Goal: Check status: Check status

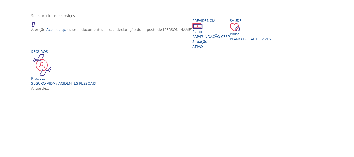
scroll to position [119, 0]
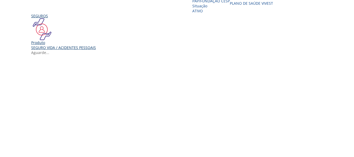
click at [50, 50] on div "Seguro Vida / Acidentes Pessoais" at bounding box center [63, 47] width 65 height 5
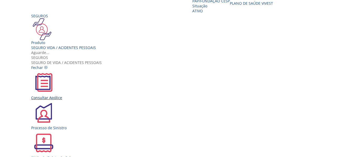
click at [103, 95] on div "Consultar Apólice" at bounding box center [179, 97] width 296 height 5
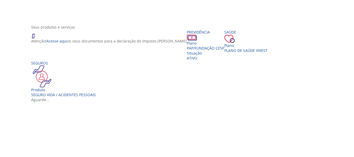
scroll to position [67, 0]
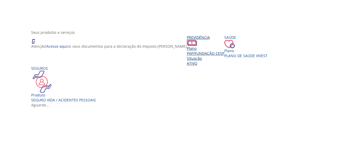
click at [187, 40] on div "Previdência" at bounding box center [205, 37] width 37 height 5
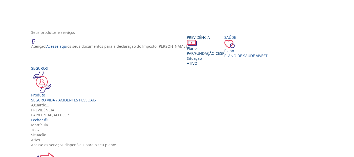
scroll to position [58, 0]
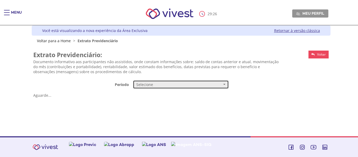
click at [224, 83] on button "Selecione" at bounding box center [181, 84] width 96 height 9
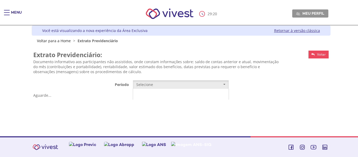
click at [140, 94] on span "Mensal" at bounding box center [142, 95] width 11 height 4
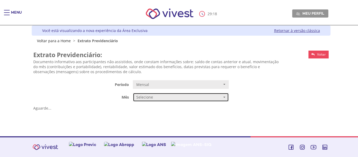
click at [224, 97] on span "Vivest" at bounding box center [224, 97] width 2 height 1
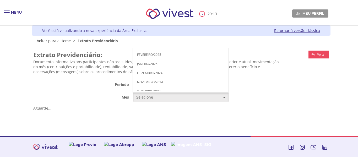
click at [150, 7] on span "JULHO/2025" at bounding box center [146, 9] width 18 height 4
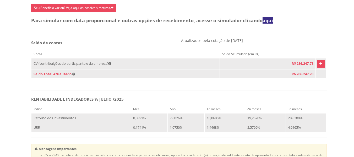
scroll to position [288, 0]
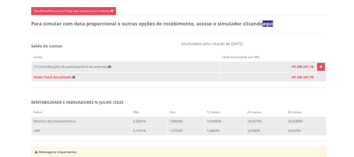
click at [320, 70] on icon "Vivest" at bounding box center [321, 67] width 3 height 6
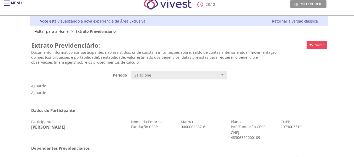
scroll to position [0, 0]
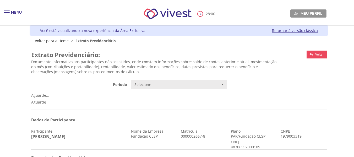
click at [8, 10] on div "Main header" at bounding box center [7, 15] width 6 height 10
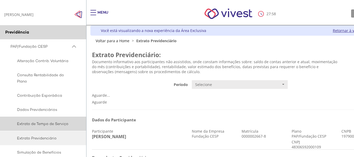
click at [44, 123] on span "Extrato de Tempo de Serviço" at bounding box center [42, 124] width 64 height 6
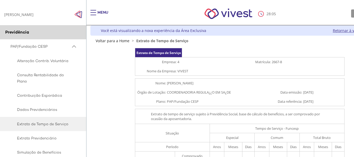
click at [80, 14] on img "Click to close side navigation." at bounding box center [78, 14] width 8 height 8
